Goal: Task Accomplishment & Management: Check status

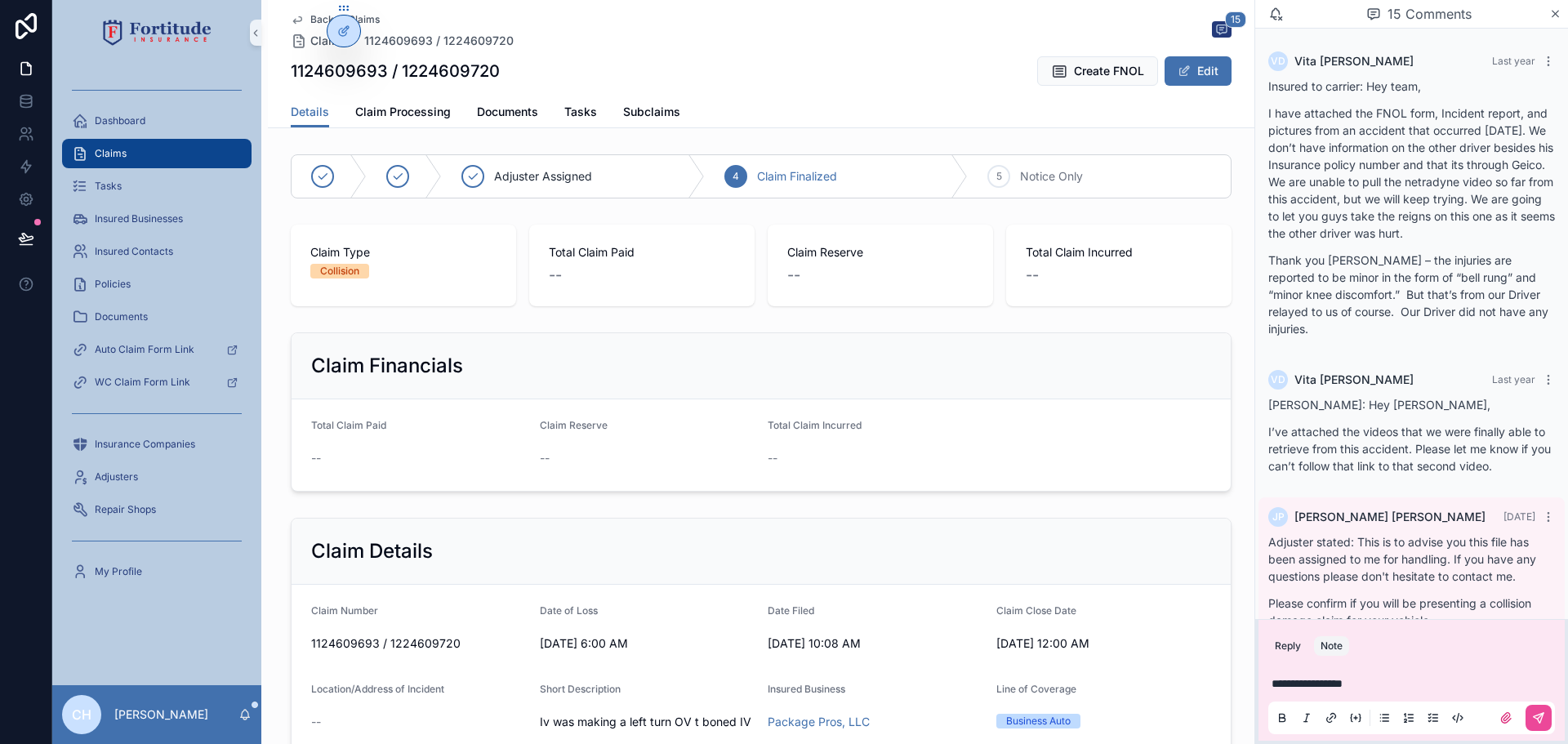
scroll to position [2065, 0]
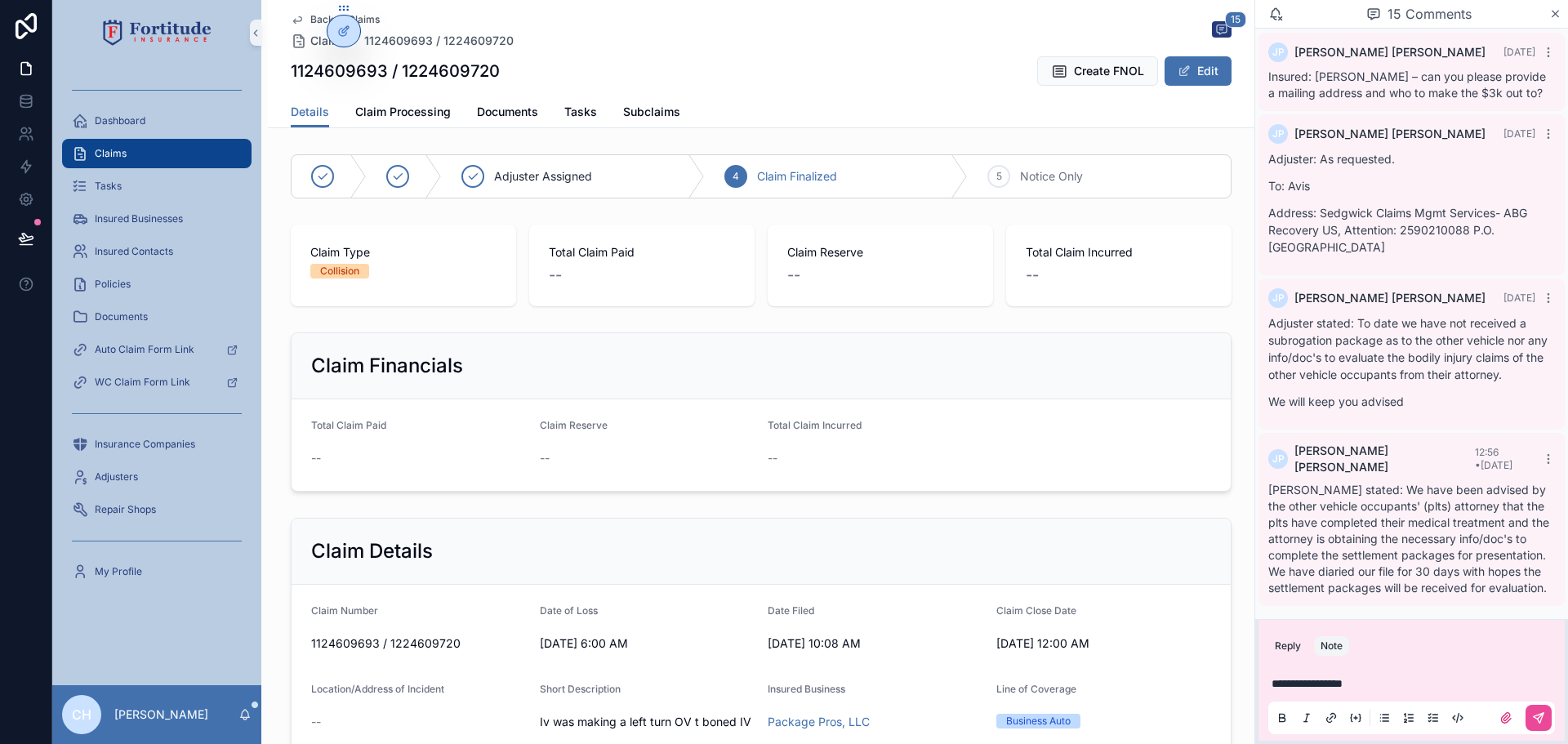
click at [103, 156] on span "Claims" at bounding box center [111, 154] width 32 height 13
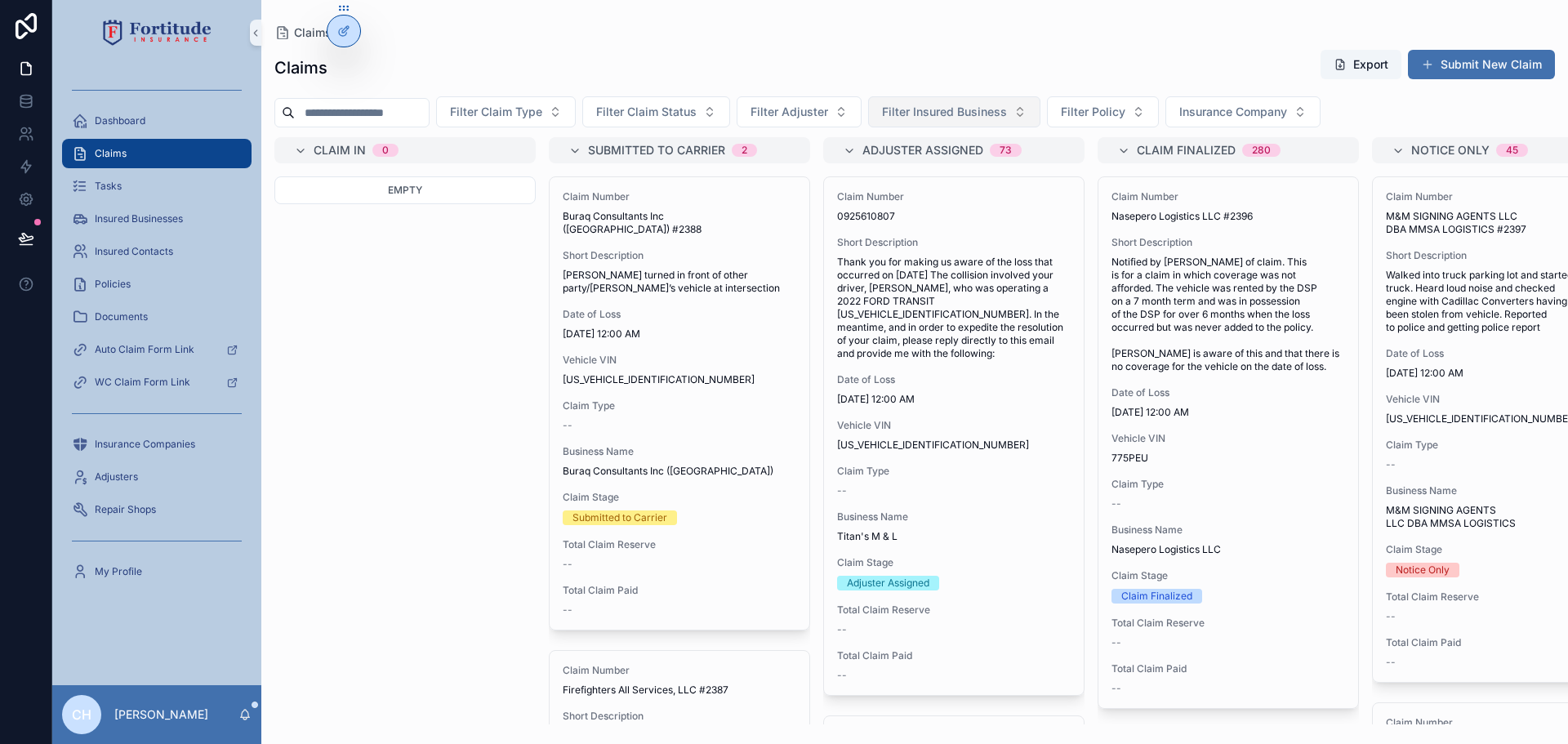
click at [974, 110] on span "Filter Insured Business" at bounding box center [945, 112] width 125 height 16
type input "*******"
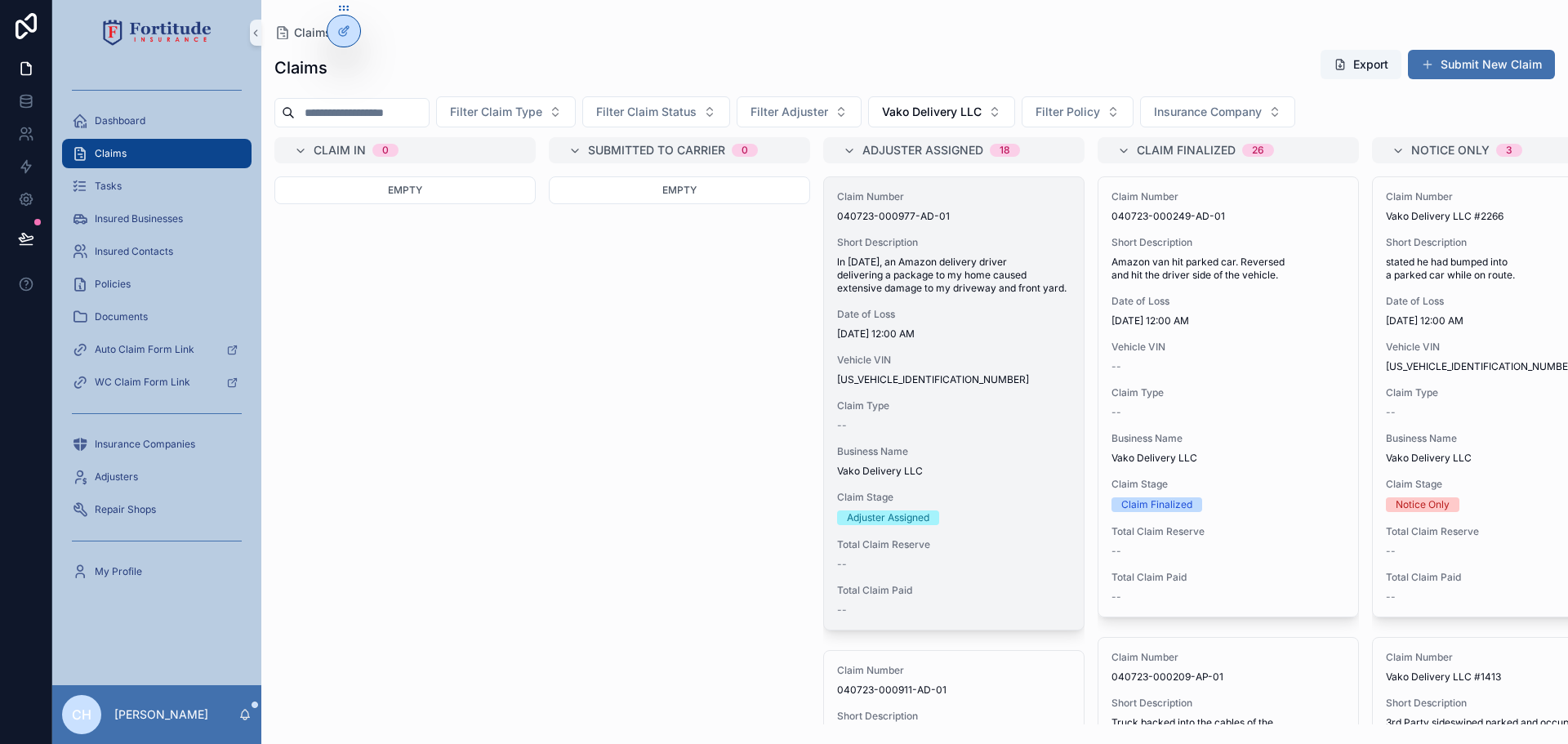
click at [1005, 386] on span "[US_VEHICLE_IDENTIFICATION_NUMBER]" at bounding box center [954, 380] width 233 height 13
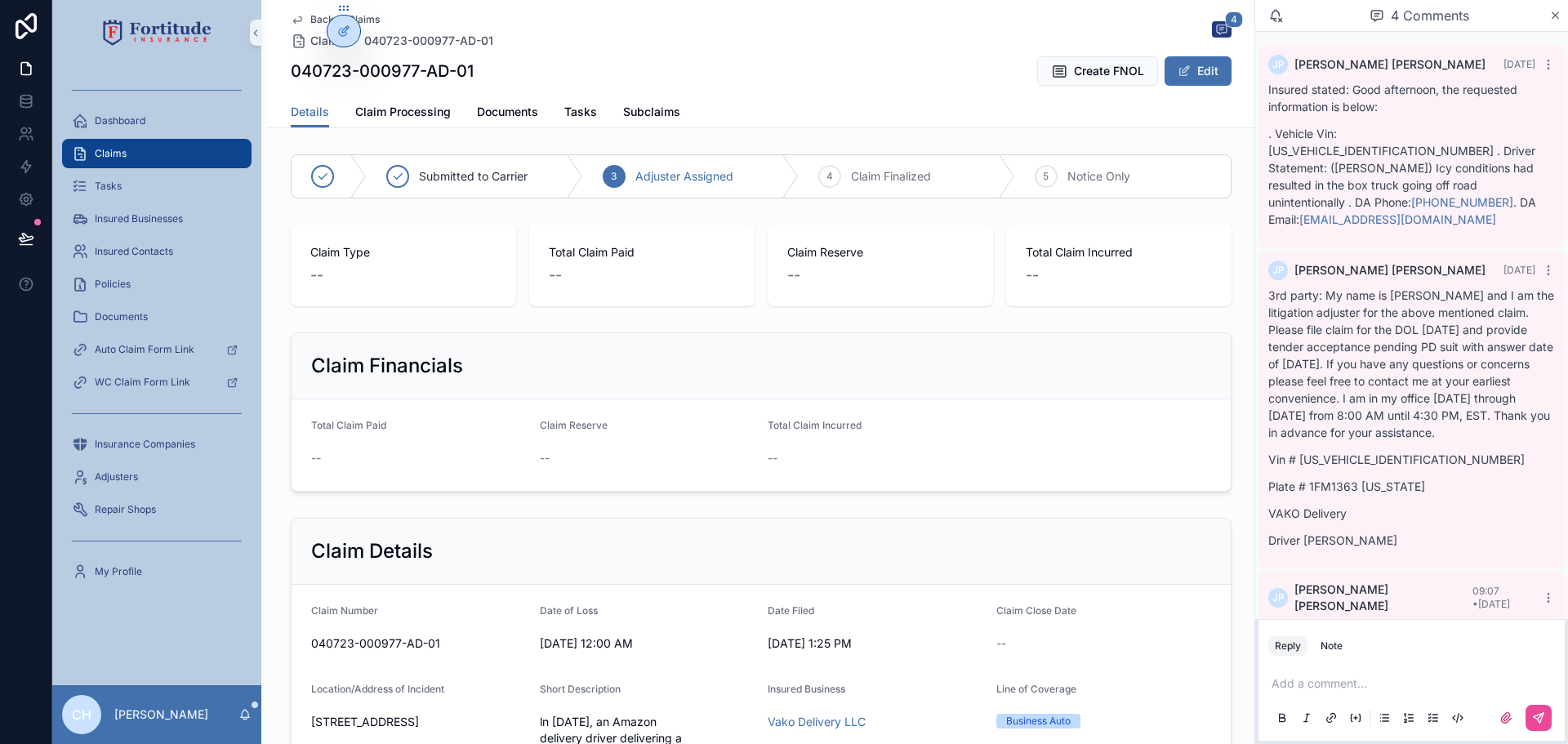
scroll to position [111, 0]
